Goal: Find specific page/section: Find specific page/section

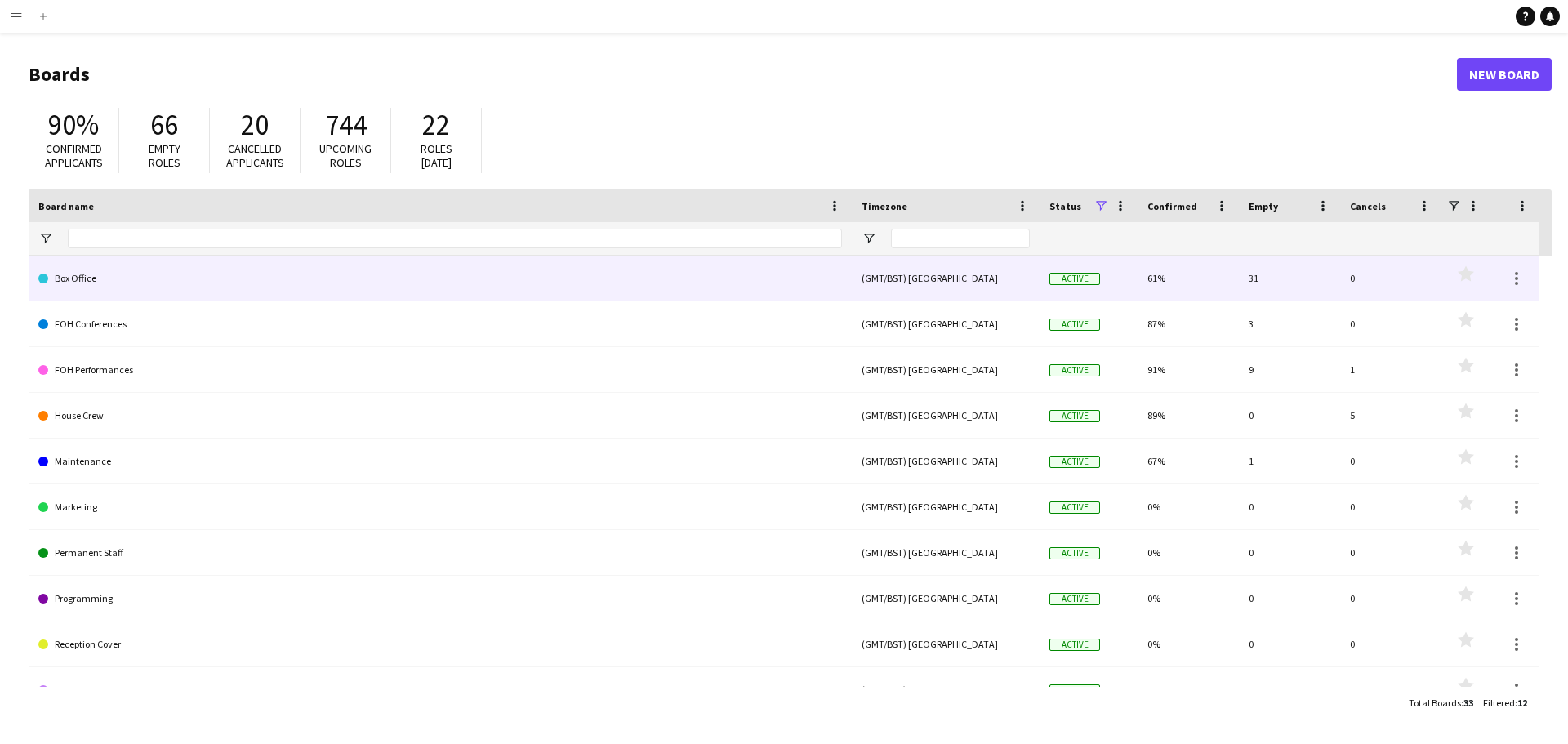
click at [243, 268] on link "Box Office" at bounding box center [440, 278] width 803 height 46
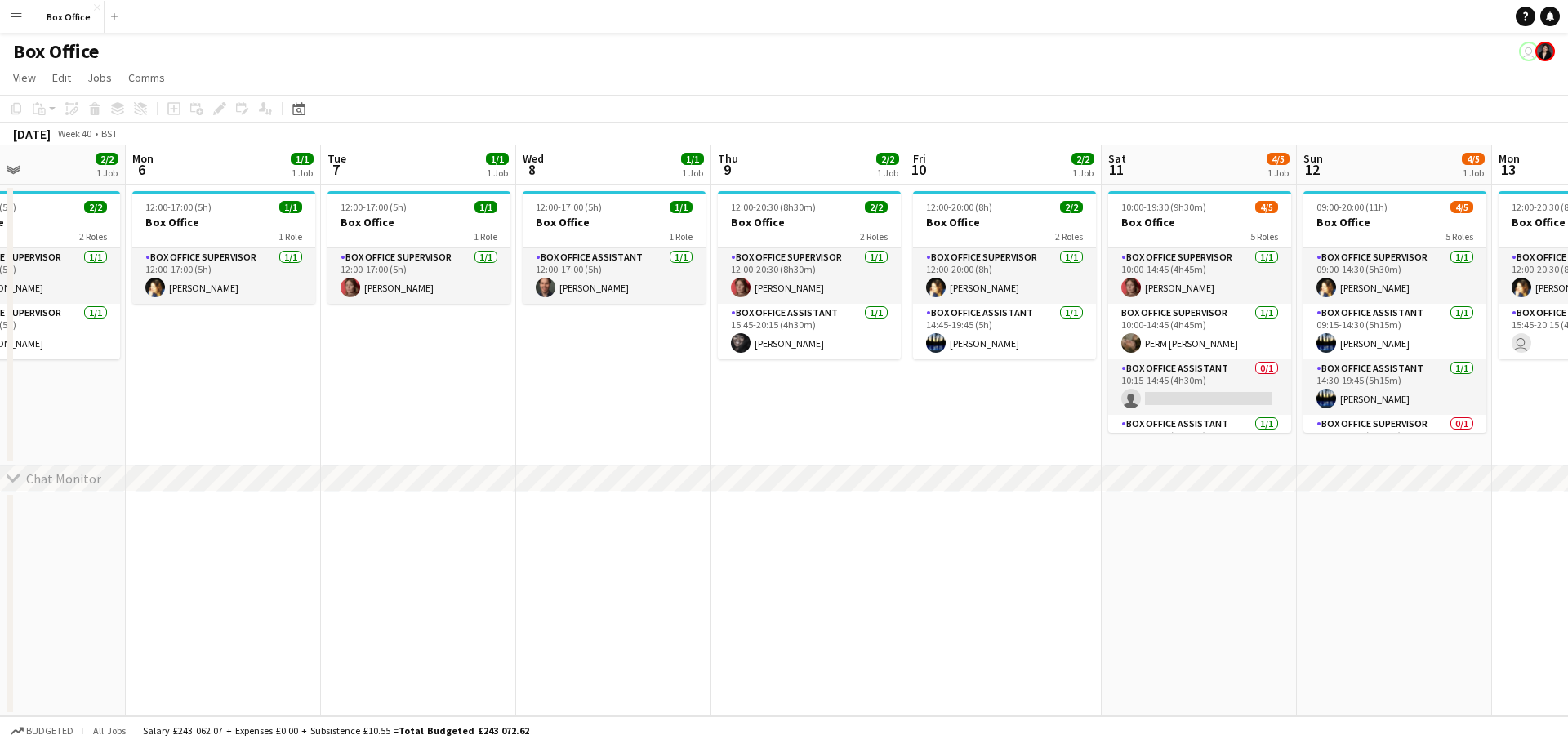
scroll to position [0, 498]
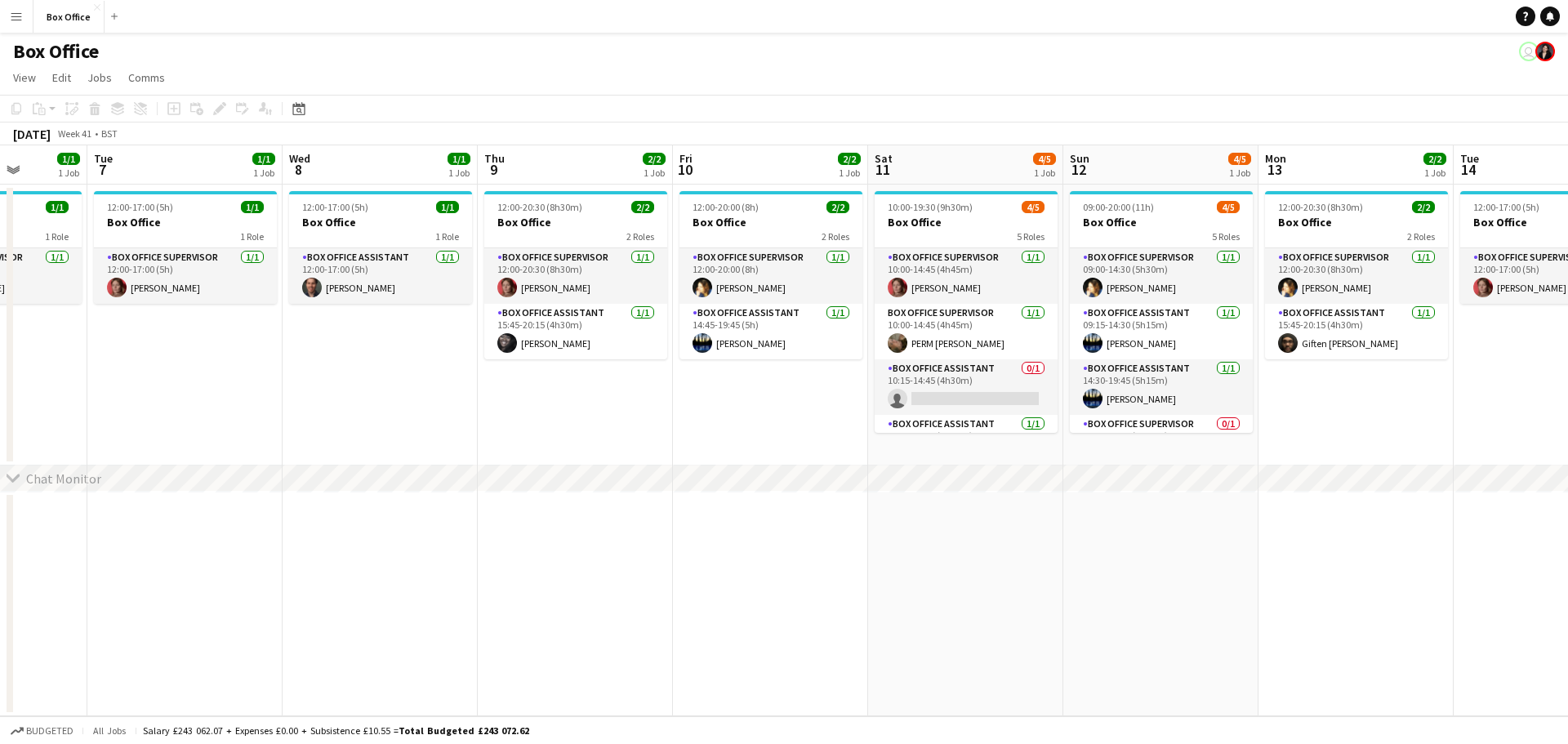
drag, startPoint x: 1274, startPoint y: 350, endPoint x: 0, endPoint y: 347, distance: 1274.0
click at [0, 347] on app-calendar-viewport "Sat 4 2/2 1 Job Sun 5 2/2 1 Job Mon 6 1/1 1 Job Tue 7 1/1 1 Job Wed 8 1/1 1 Job…" at bounding box center [784, 430] width 1568 height 571
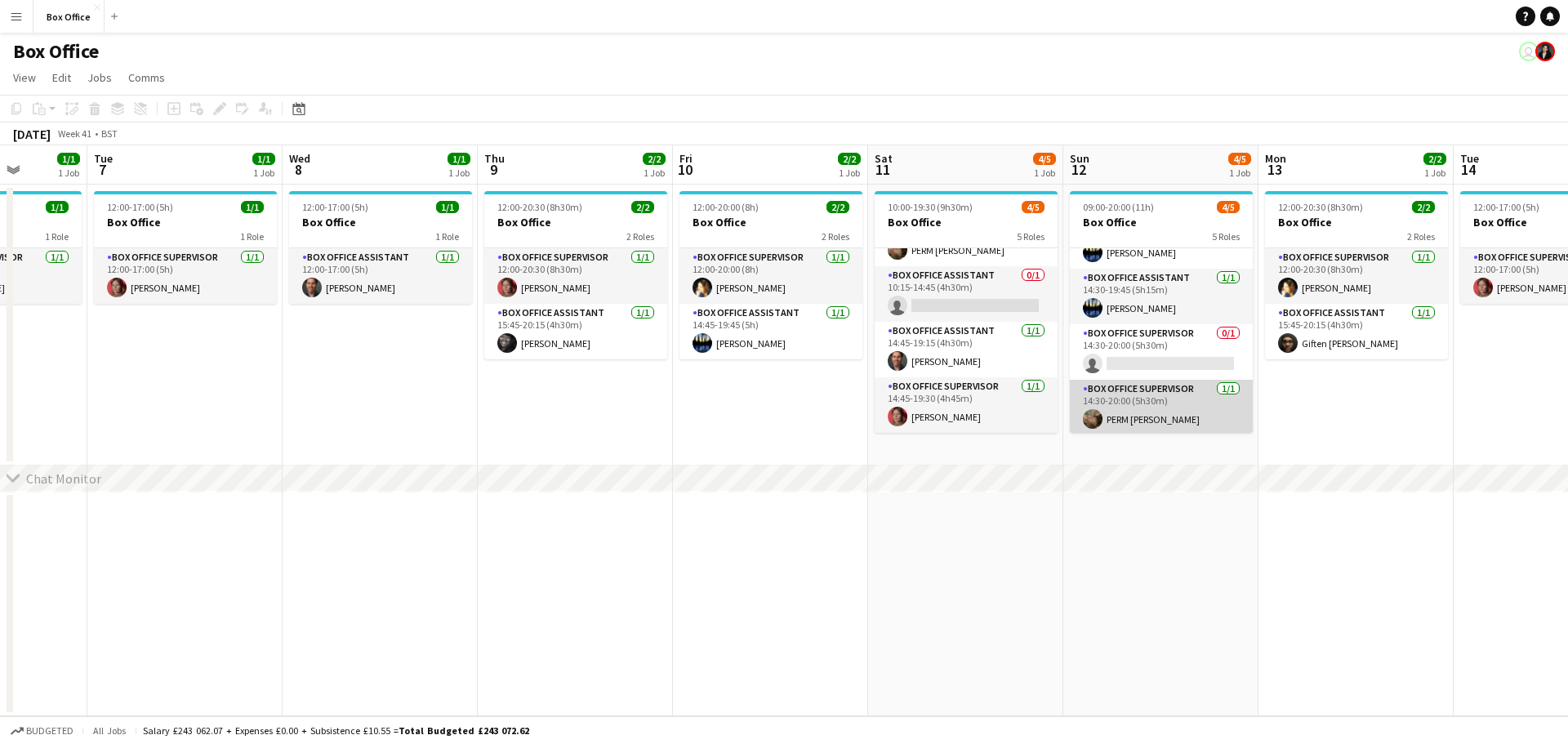
scroll to position [94, 0]
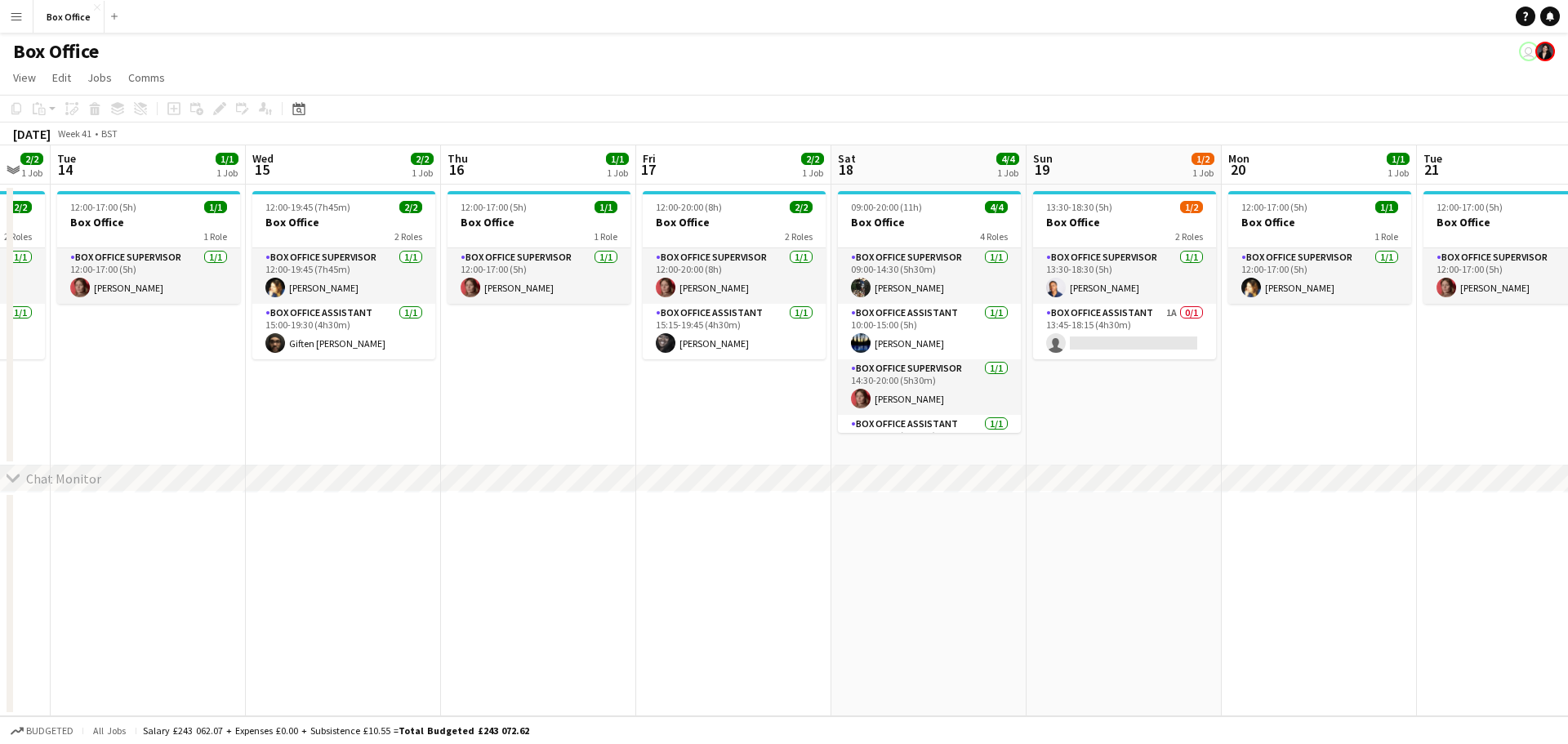
drag, startPoint x: 1361, startPoint y: 423, endPoint x: 63, endPoint y: 384, distance: 1298.6
click at [22, 386] on app-calendar-viewport "Sat 11 4/5 1 Job Sun 12 4/5 1 Job Mon 13 2/2 1 Job Tue 14 1/1 1 Job Wed 15 2/2 …" at bounding box center [784, 430] width 1568 height 571
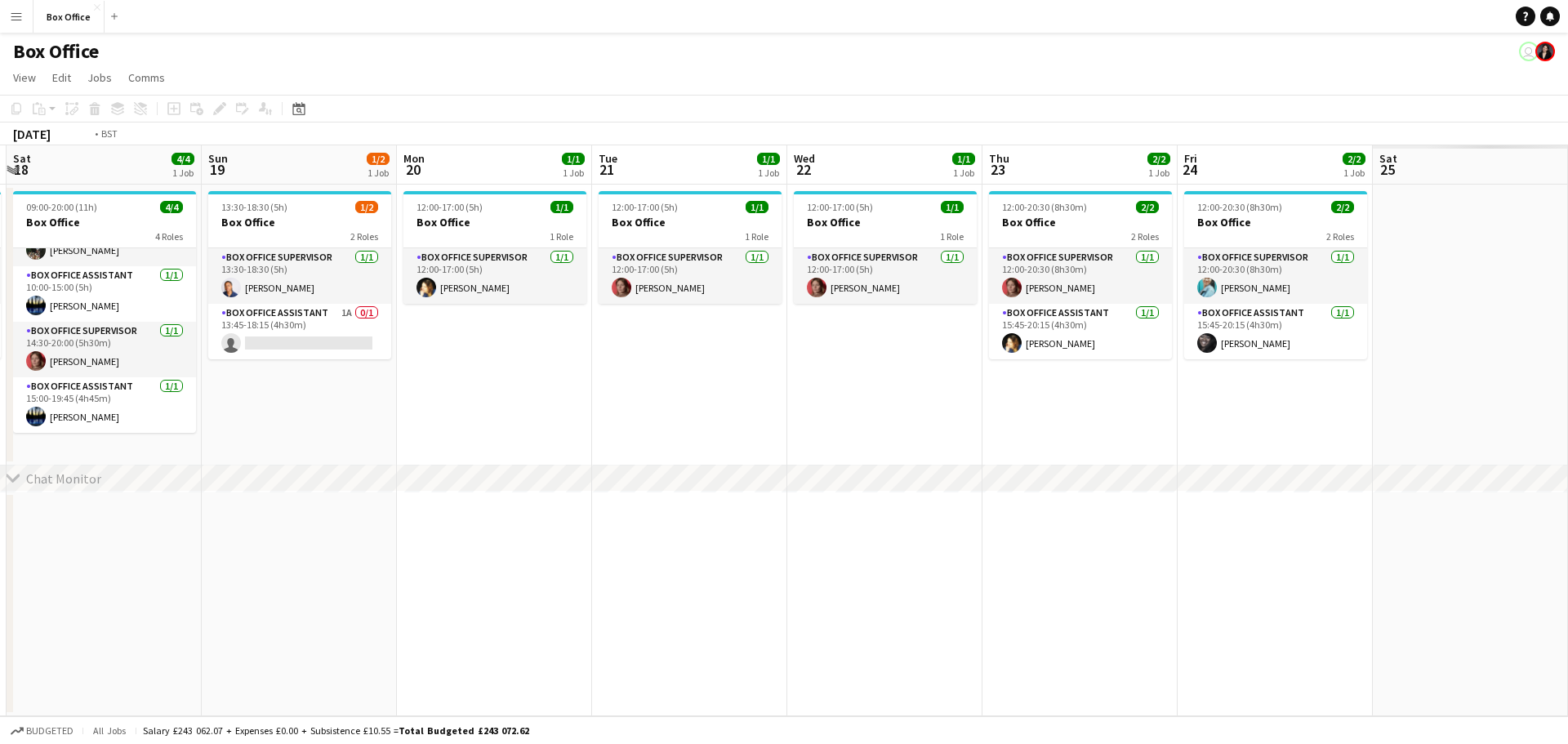
scroll to position [0, 622]
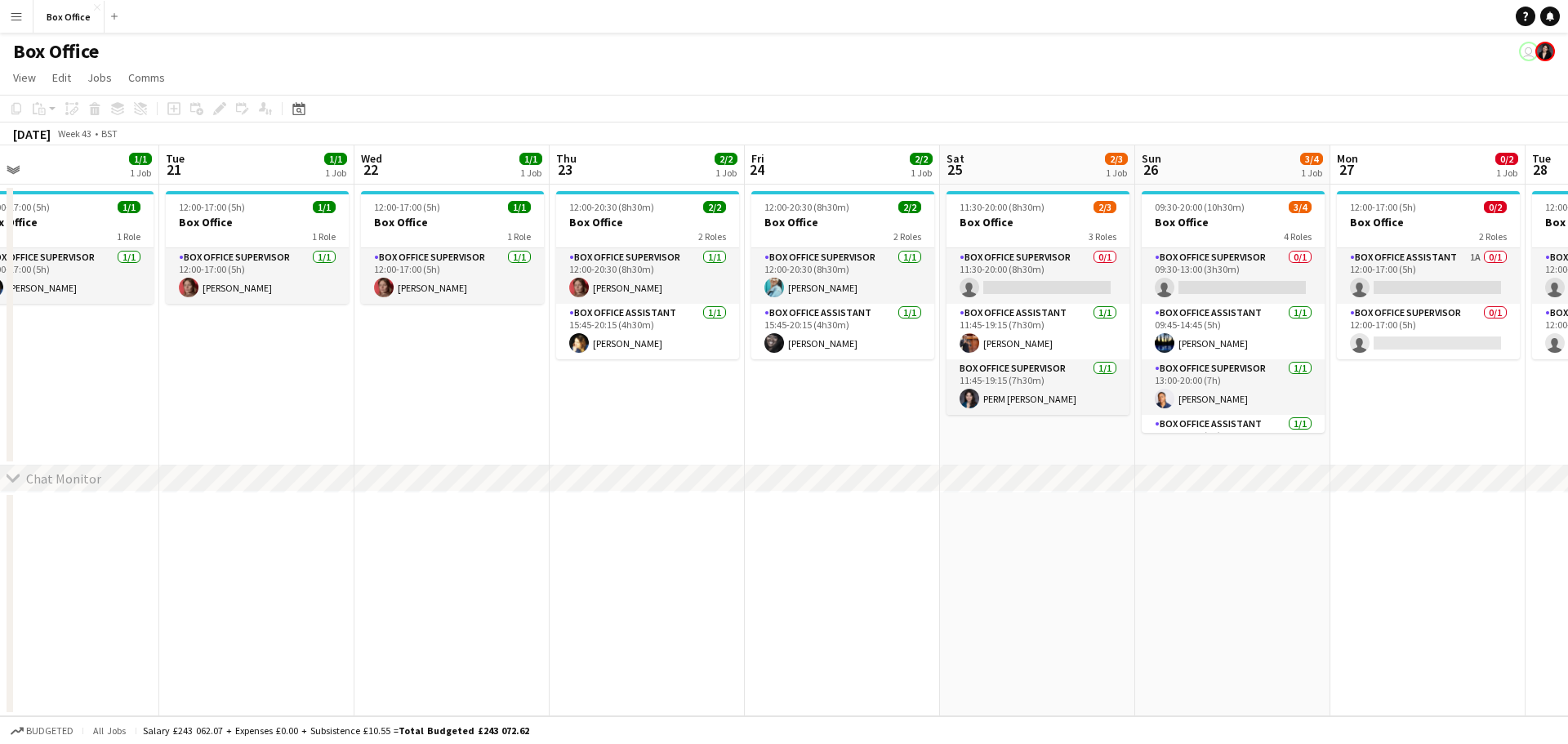
drag, startPoint x: 1211, startPoint y: 409, endPoint x: 0, endPoint y: 383, distance: 1211.3
click at [0, 383] on app-calendar-viewport "Fri 17 2/2 1 Job Sat 18 4/4 1 Job Sun 19 1/2 1 Job Mon 20 1/1 1 Job Tue 21 1/1 …" at bounding box center [784, 430] width 1568 height 571
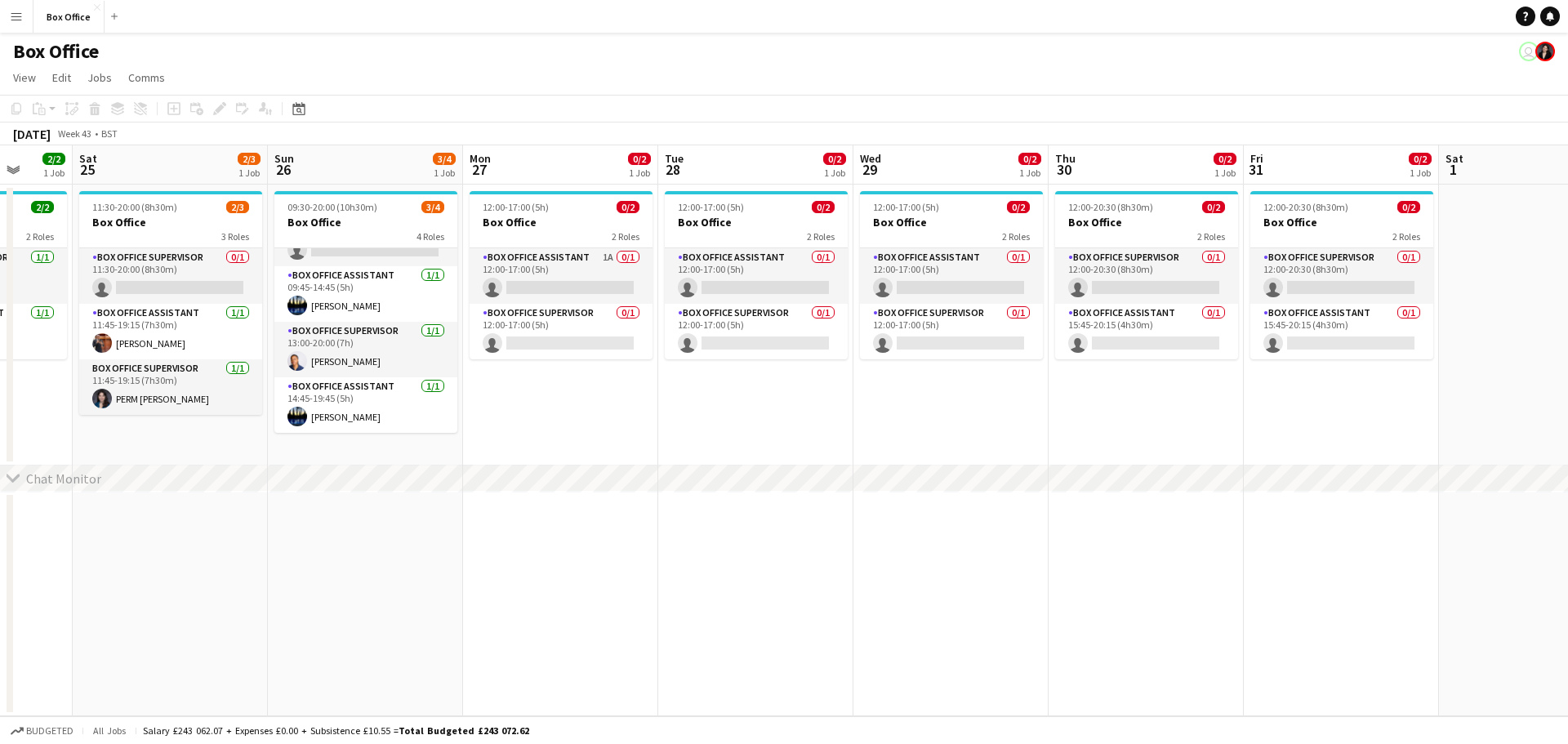
scroll to position [0, 492]
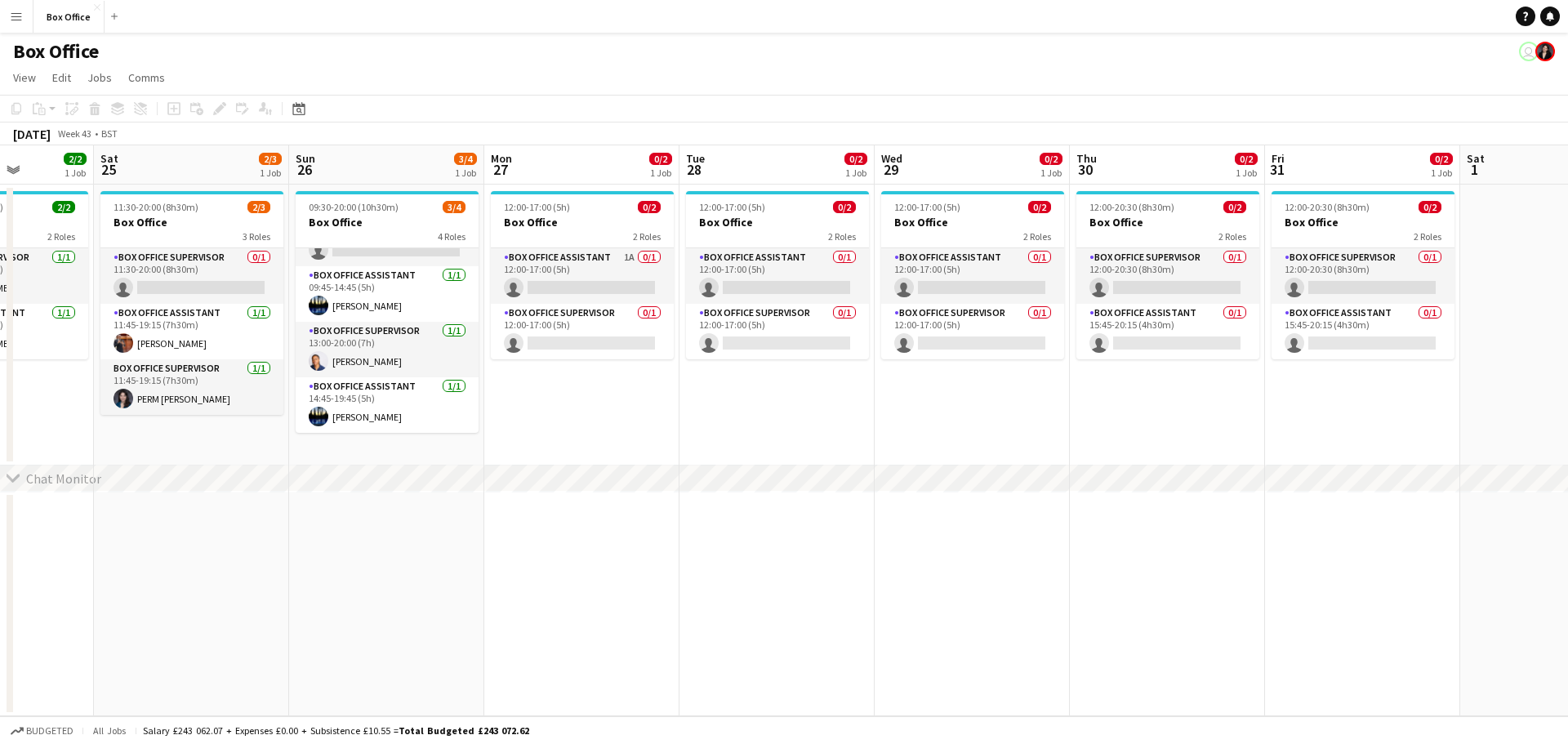
drag, startPoint x: 1446, startPoint y: 391, endPoint x: 509, endPoint y: 148, distance: 968.0
click at [210, 329] on app-calendar-viewport "Wed 22 1/1 1 Job Thu 23 2/2 1 Job Fri 24 2/2 1 Job Sat 25 2/3 1 Job Sun 26 3/4 …" at bounding box center [784, 430] width 1568 height 571
